Goal: Task Accomplishment & Management: Use online tool/utility

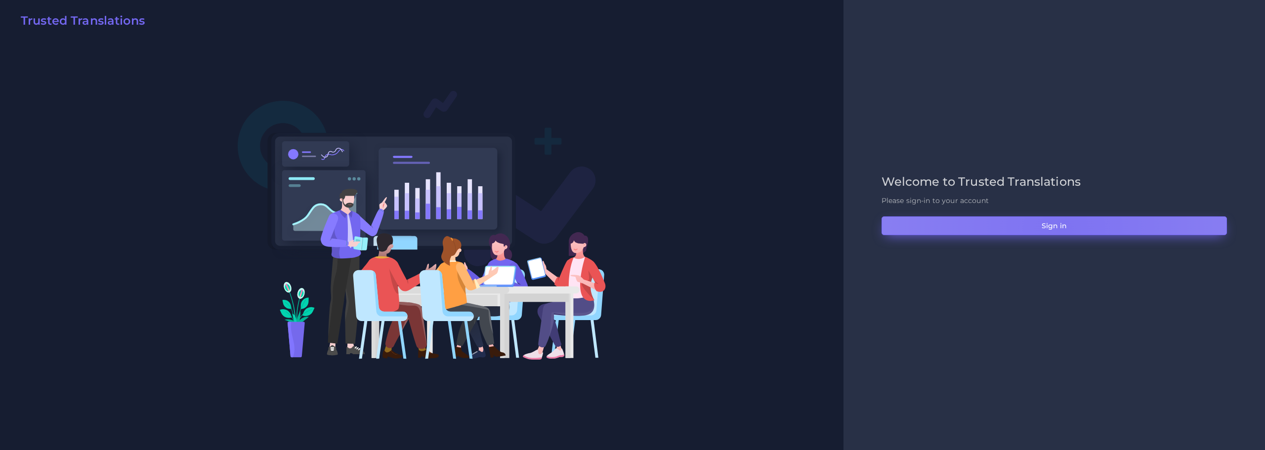
click at [1064, 229] on button "Sign in" at bounding box center [1054, 225] width 345 height 19
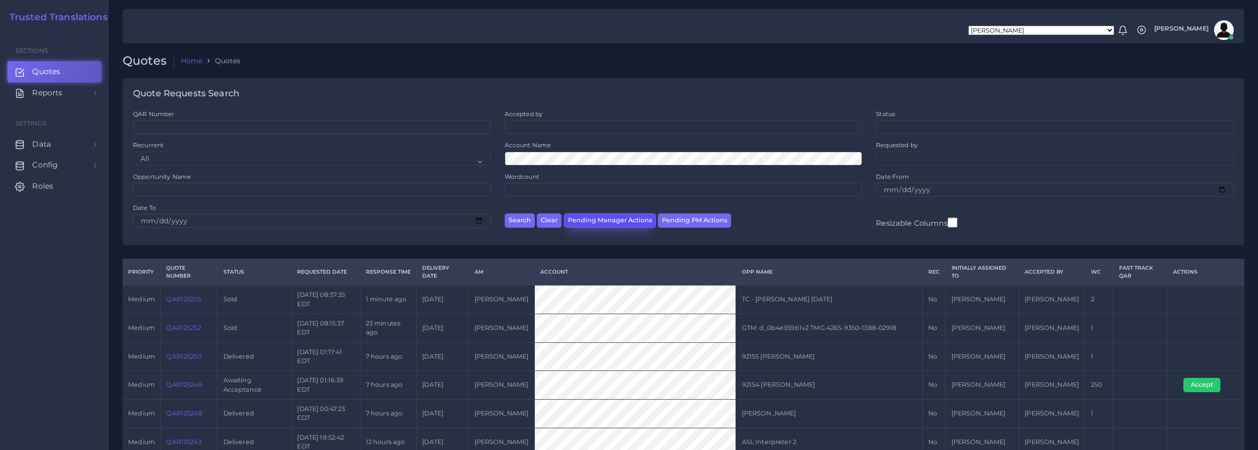
click at [603, 219] on button "Pending Manager Actions" at bounding box center [610, 220] width 92 height 14
select select "awaiting_manager_initial_review"
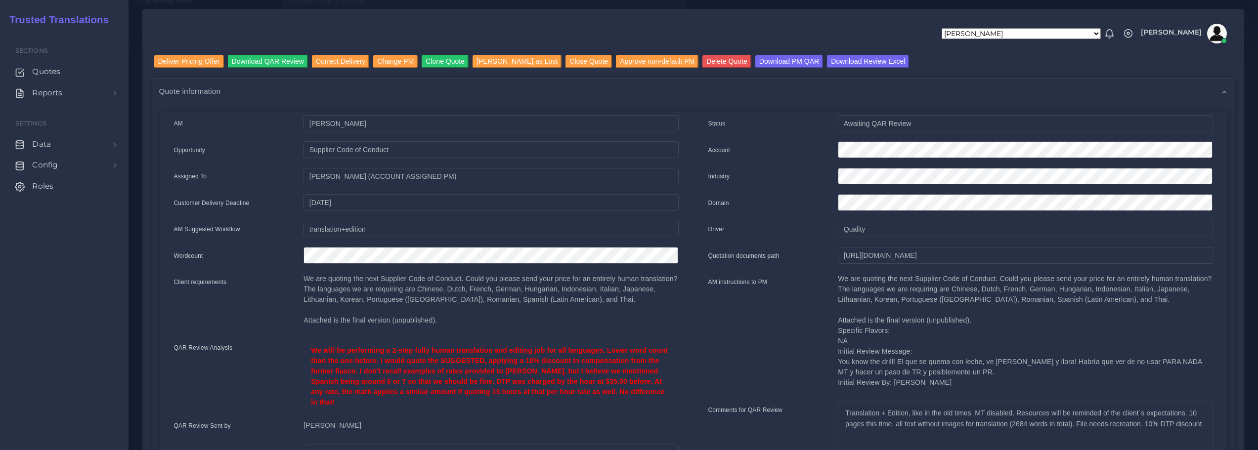
scroll to position [49, 0]
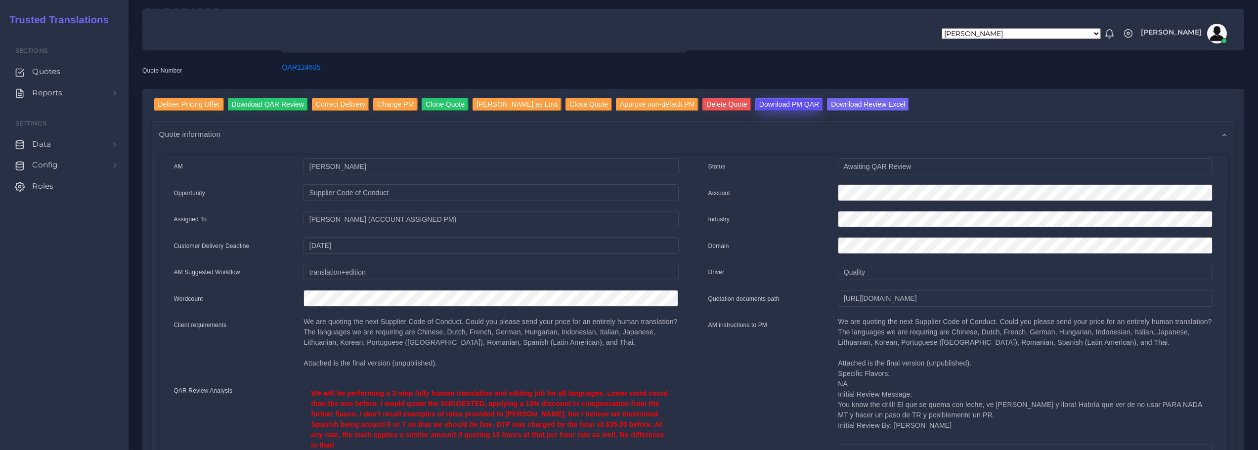
click at [767, 104] on input "Download PM QAR" at bounding box center [789, 104] width 68 height 13
click at [838, 102] on input "Download Review Excel" at bounding box center [868, 104] width 82 height 13
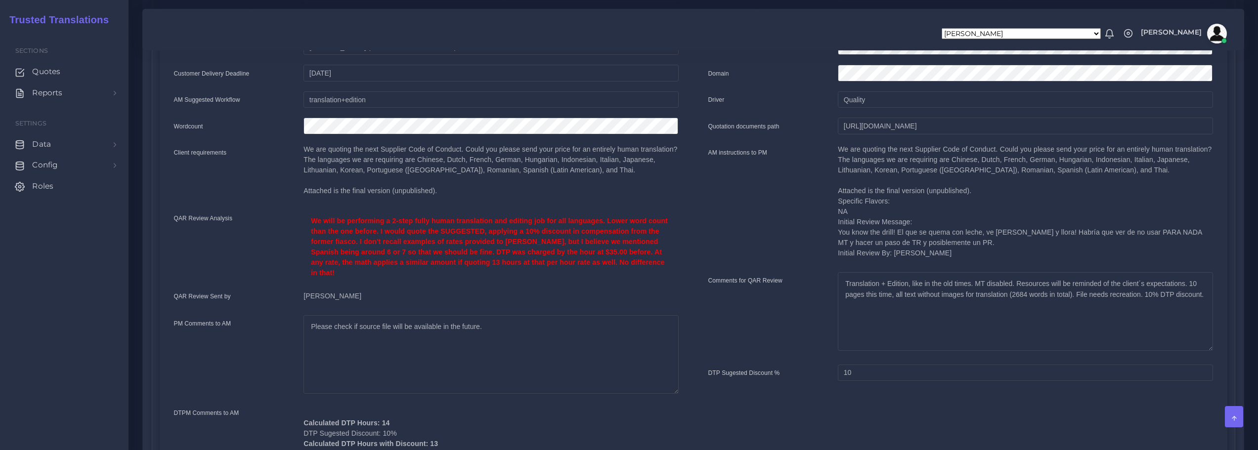
scroll to position [148, 0]
